Goal: Navigation & Orientation: Find specific page/section

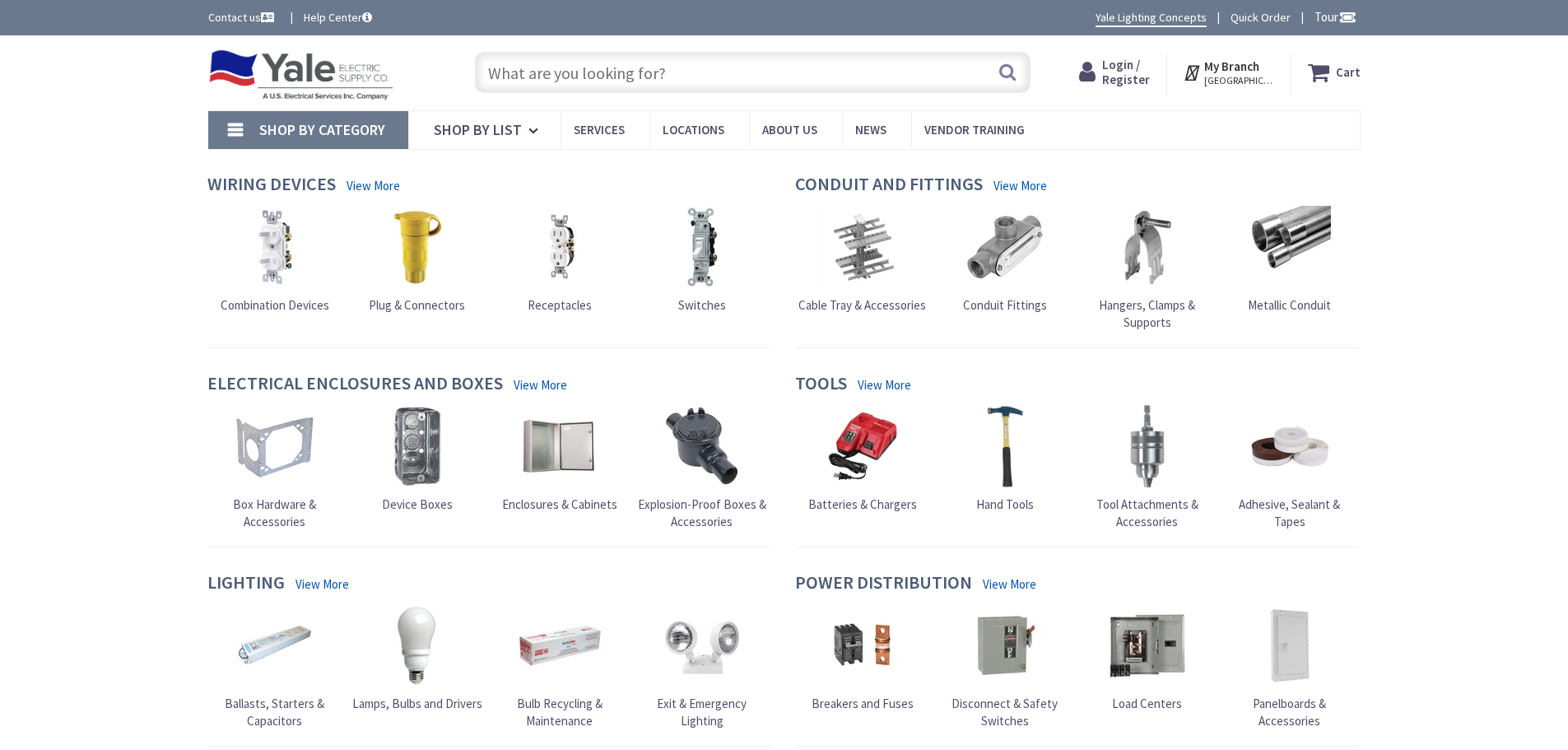
click at [1259, 69] on strong "My Branch" at bounding box center [1231, 66] width 55 height 16
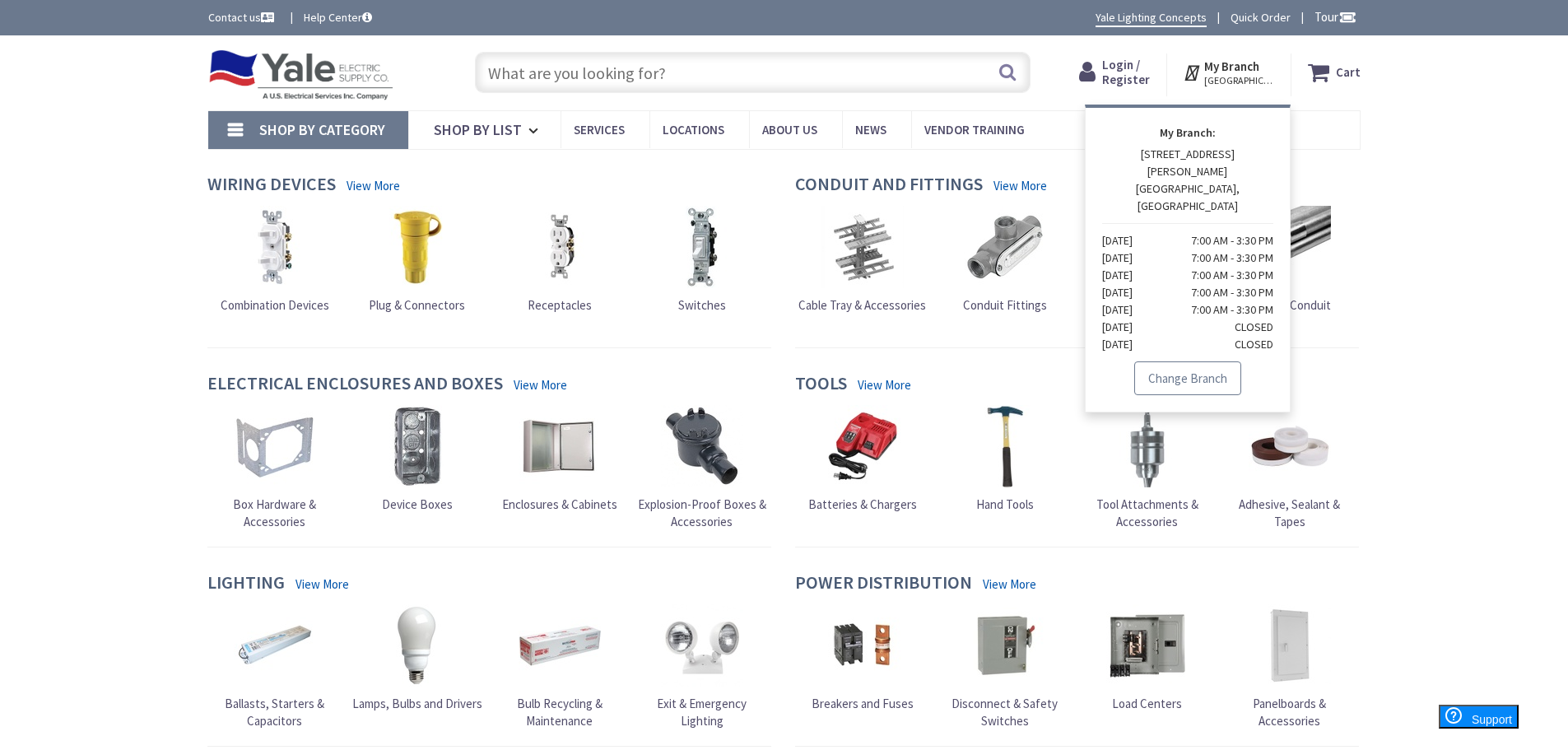
click at [1204, 362] on link "Change Branch" at bounding box center [1187, 379] width 107 height 35
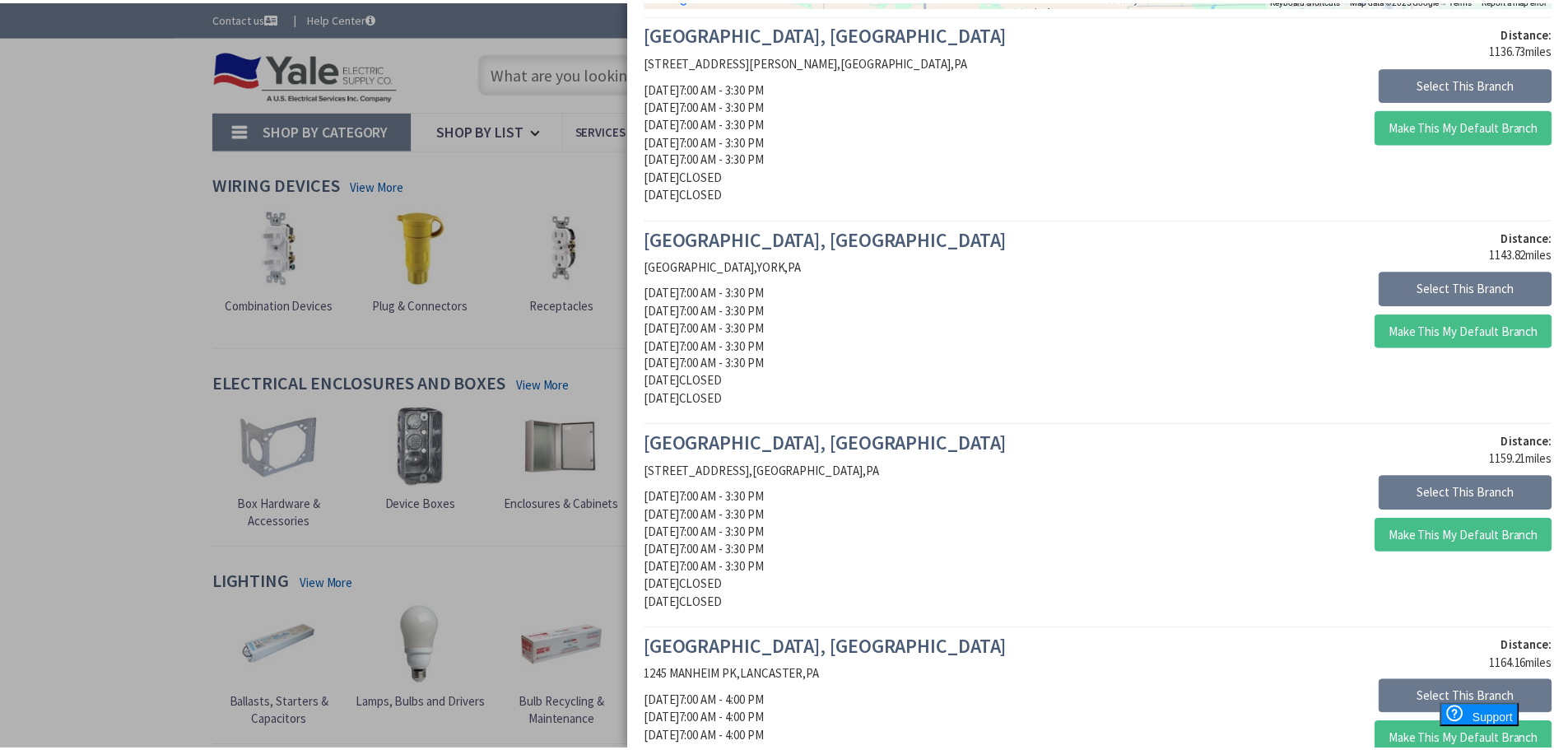
scroll to position [659, 0]
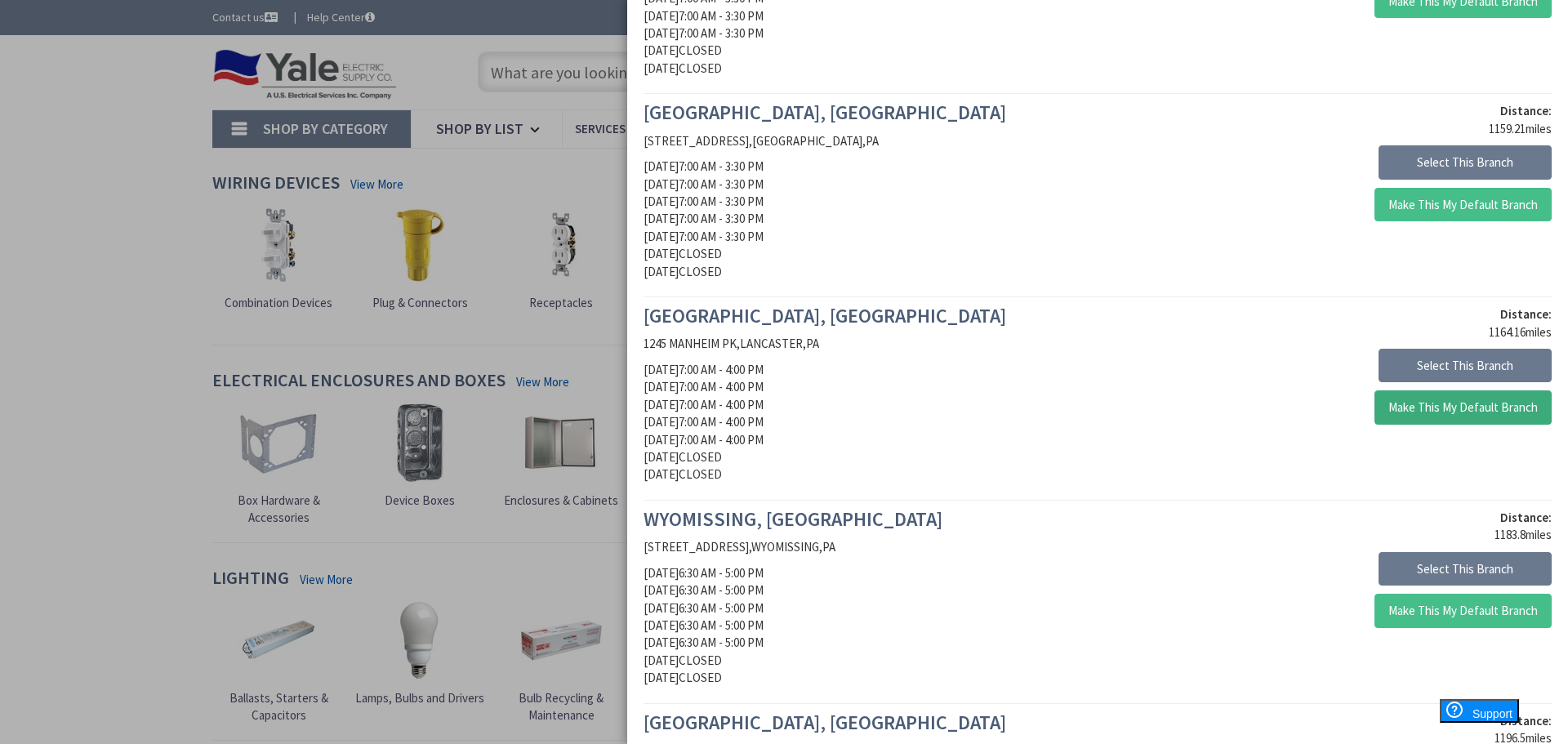
click at [1376, 407] on button "Make This My Default Branch" at bounding box center [1463, 407] width 177 height 35
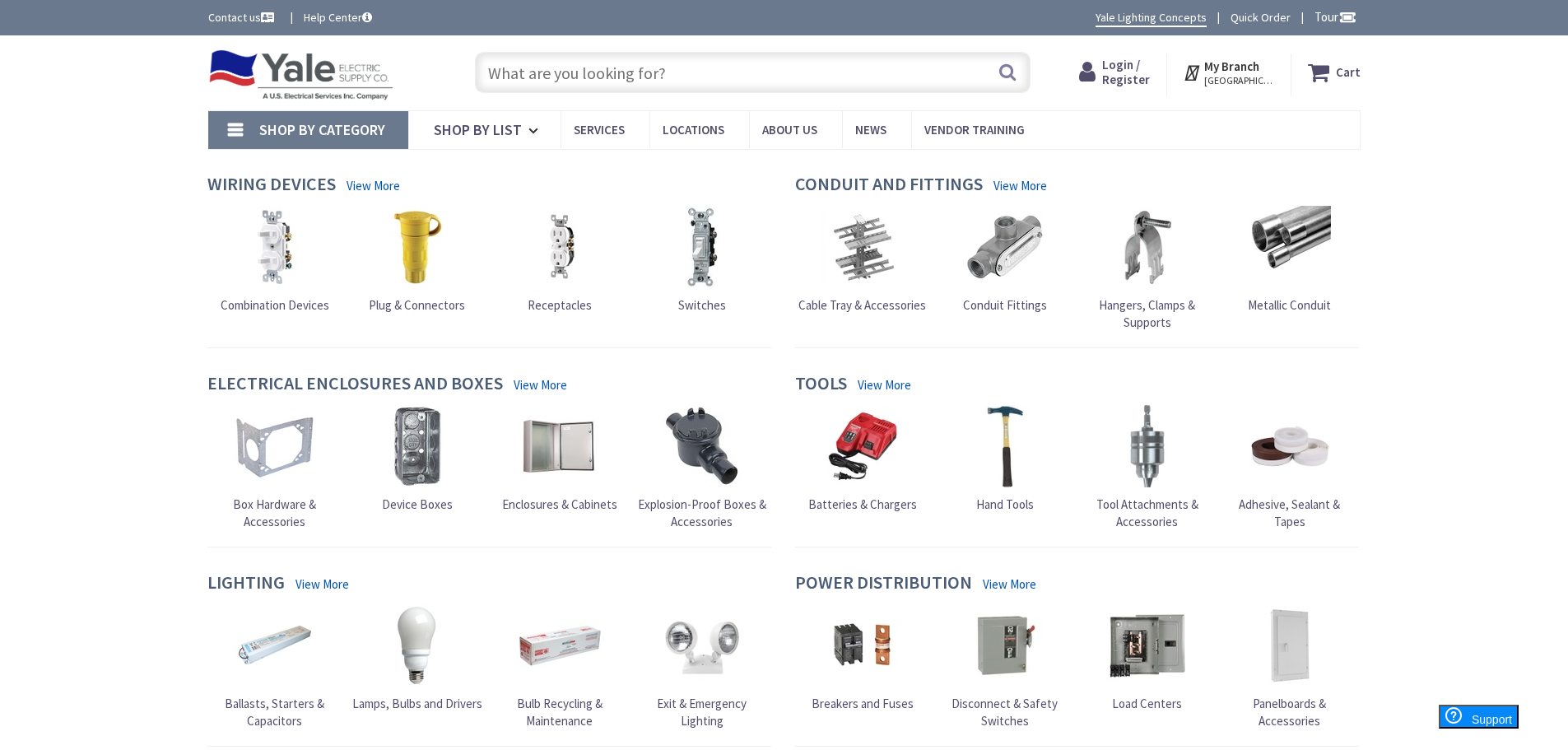
click at [1352, 415] on div at bounding box center [1290, 446] width 135 height 83
